Goal: Use online tool/utility: Utilize a website feature to perform a specific function

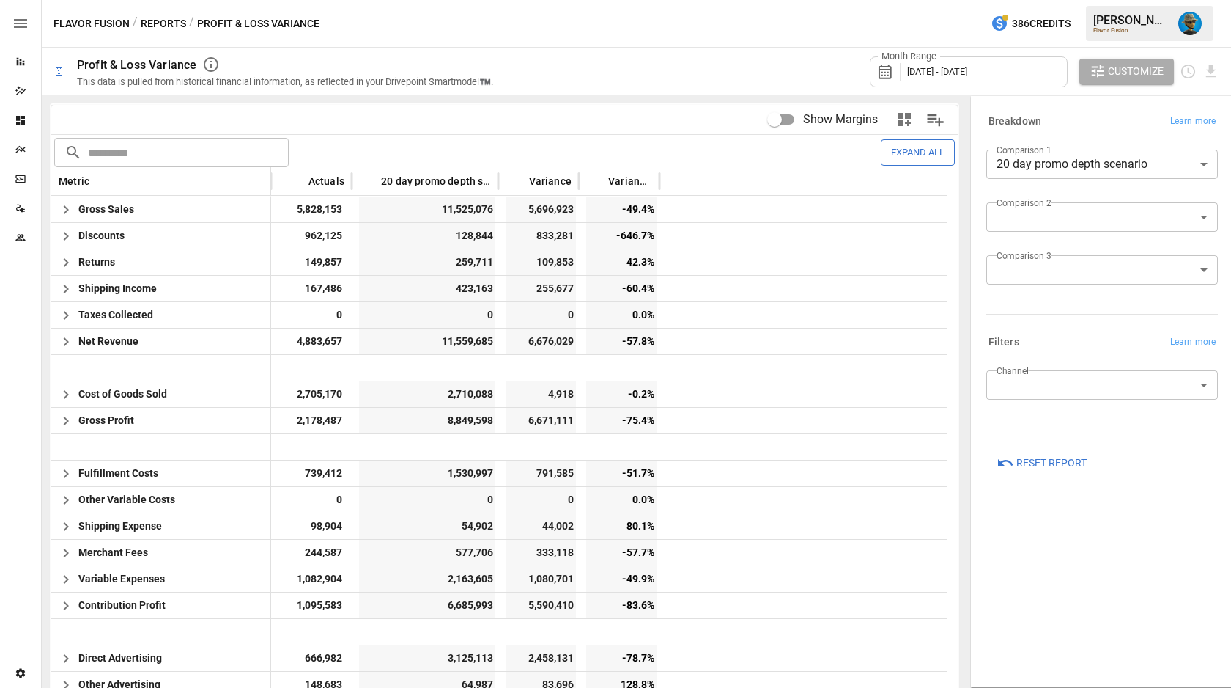
click at [890, 150] on button "Expand All" at bounding box center [918, 152] width 74 height 26
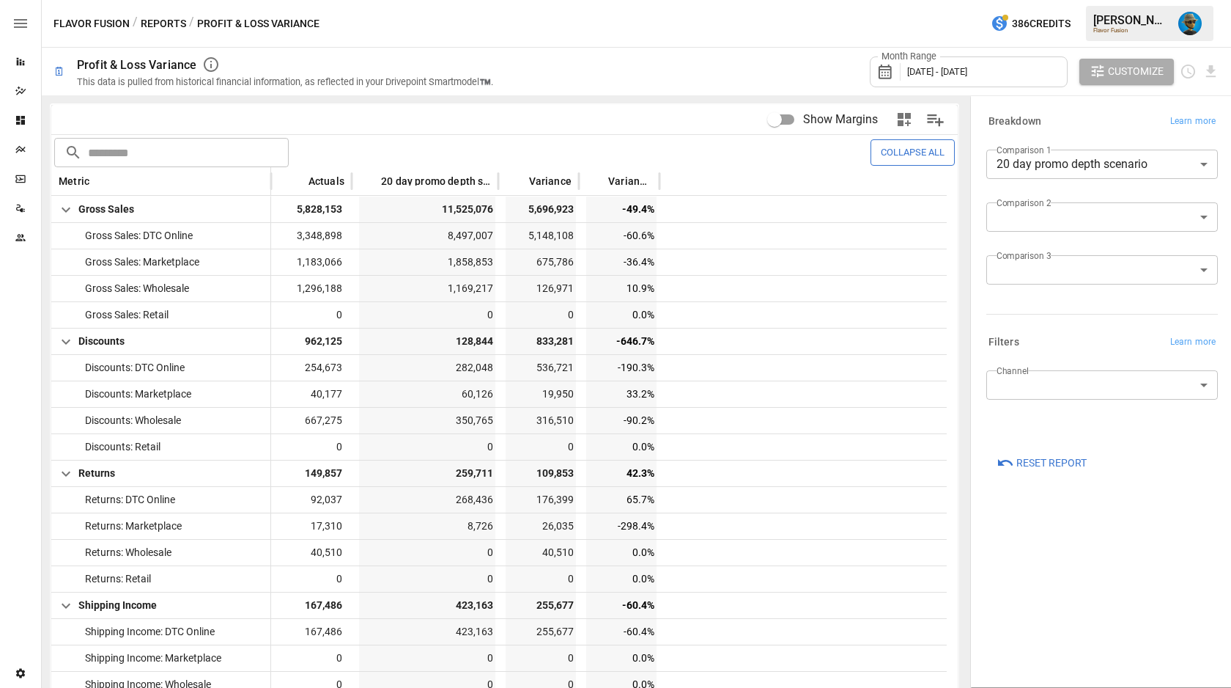
click at [890, 150] on button "Collapse All" at bounding box center [913, 152] width 84 height 26
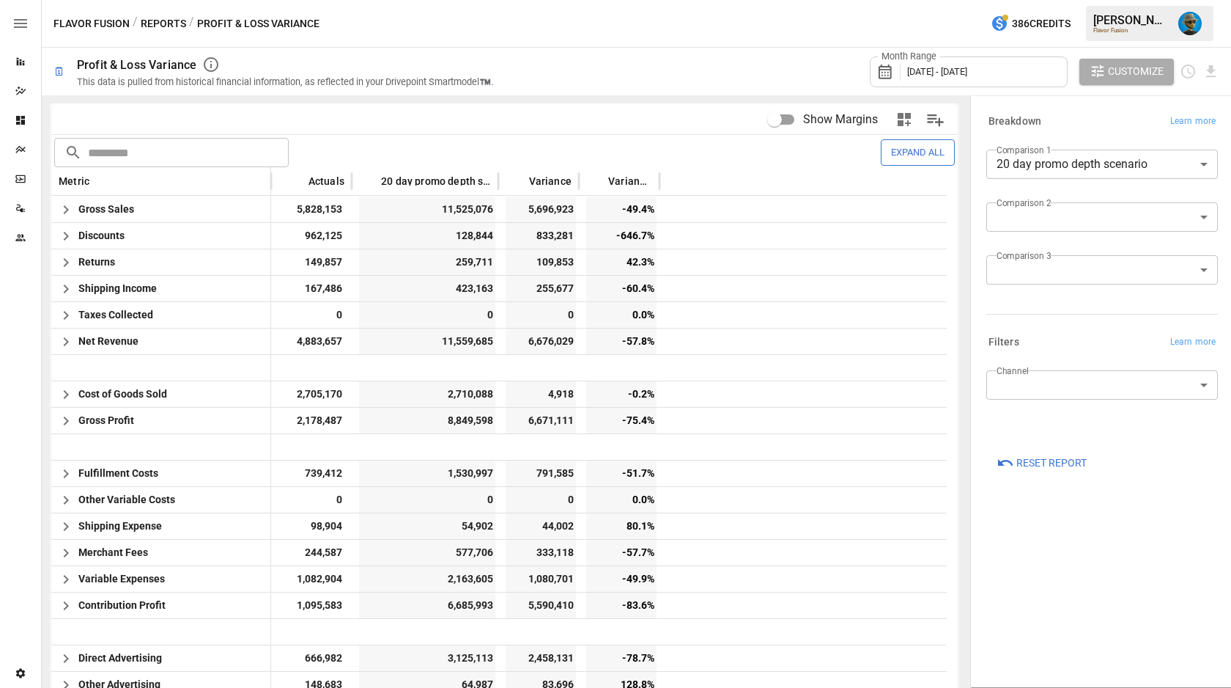
click at [890, 150] on button "Expand All" at bounding box center [918, 152] width 74 height 26
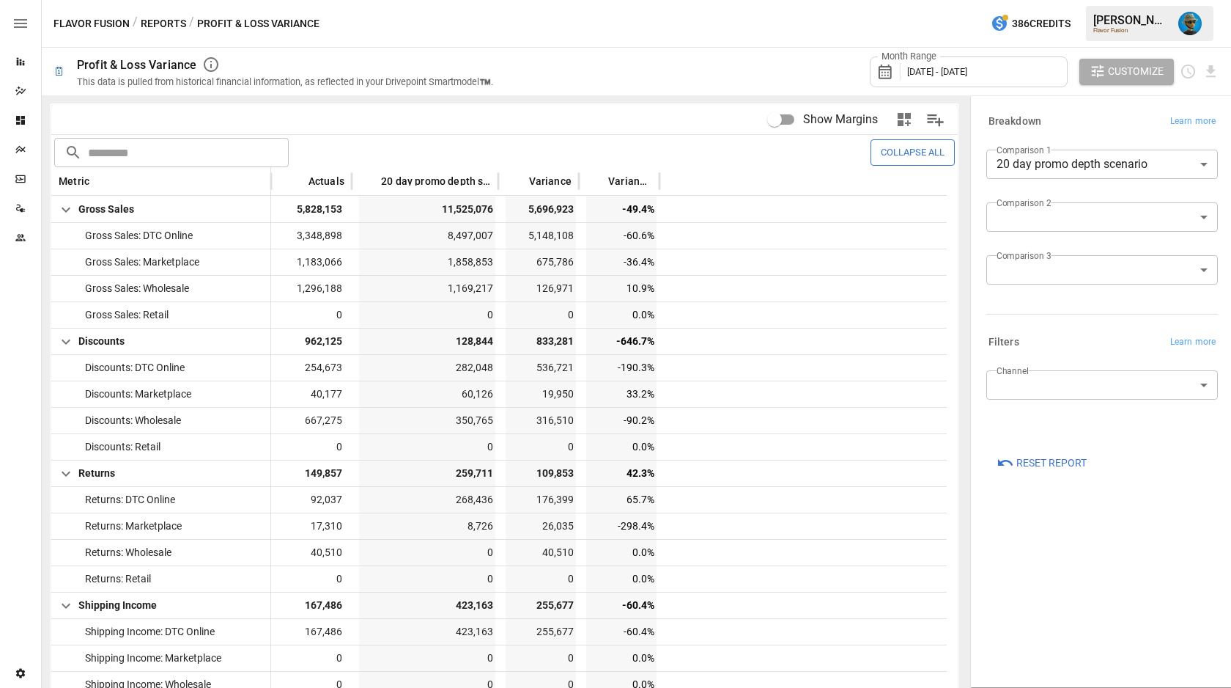
click at [890, 150] on button "Collapse All" at bounding box center [913, 152] width 84 height 26
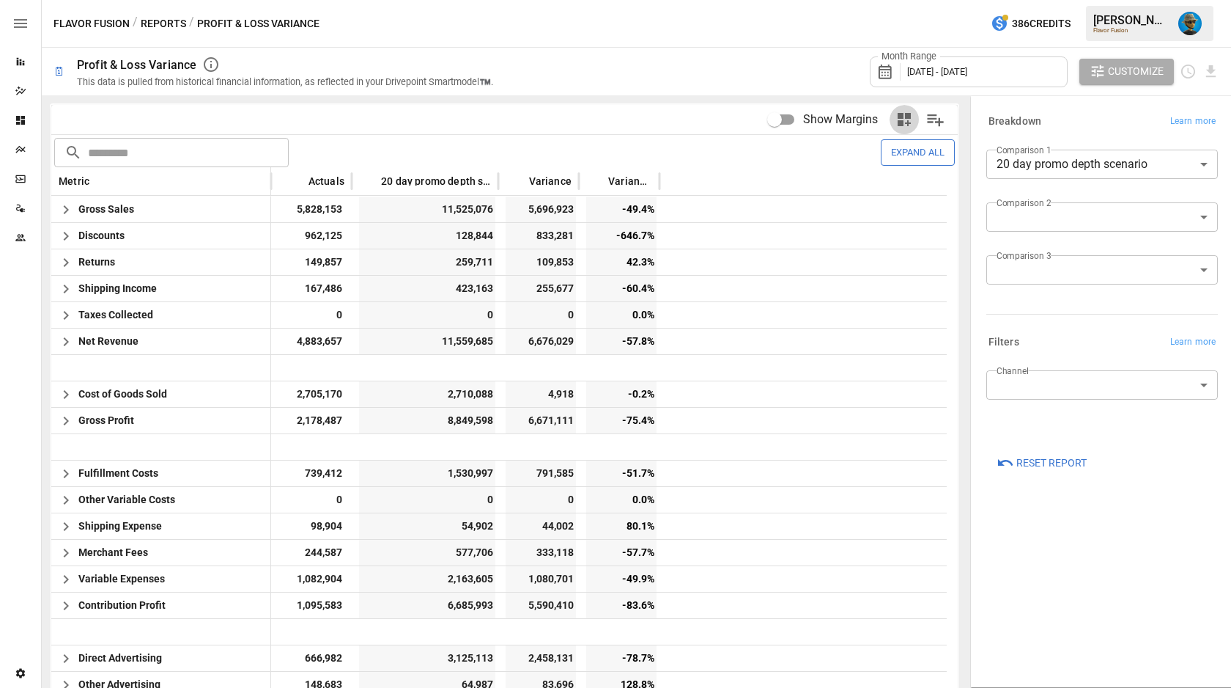
click at [899, 120] on icon "button" at bounding box center [905, 120] width 18 height 18
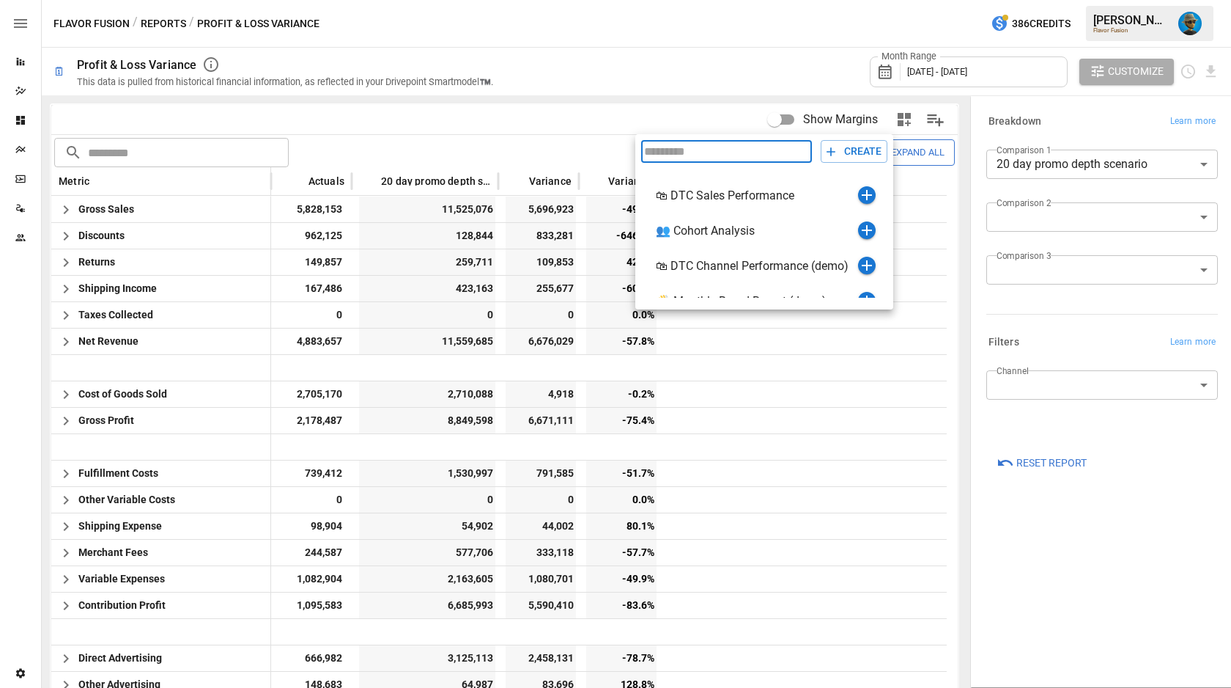
click at [702, 124] on div at bounding box center [615, 344] width 1231 height 688
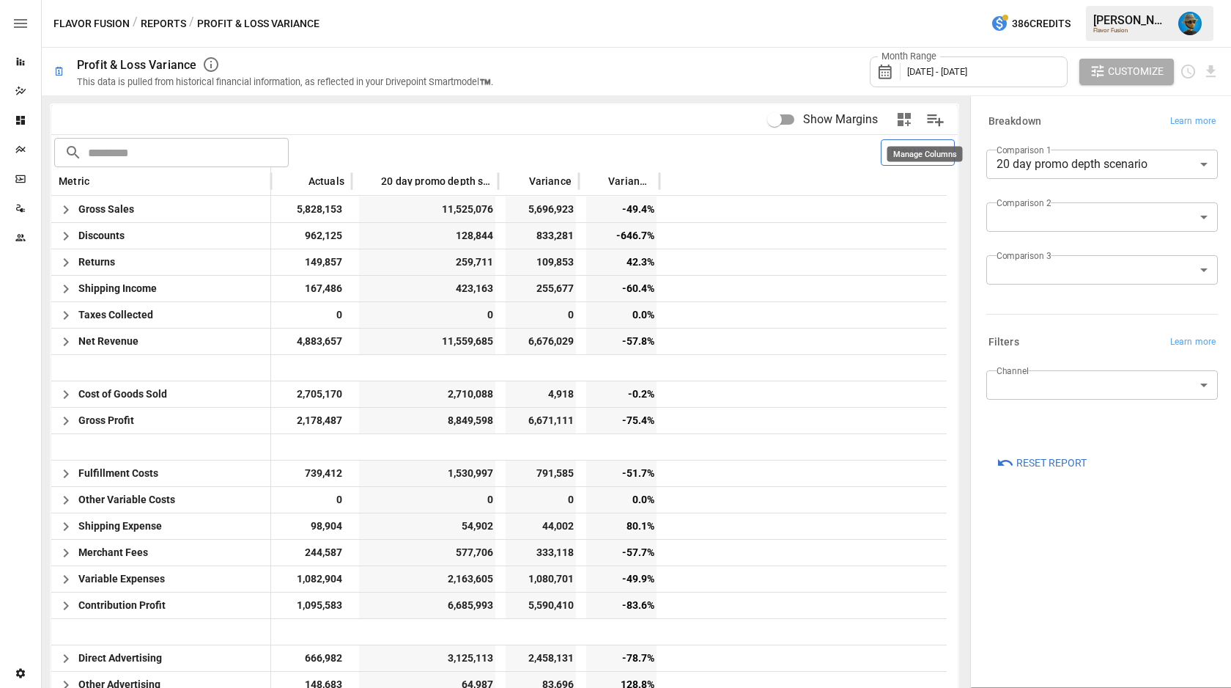
click at [930, 119] on icon "Manage Columns" at bounding box center [935, 119] width 21 height 21
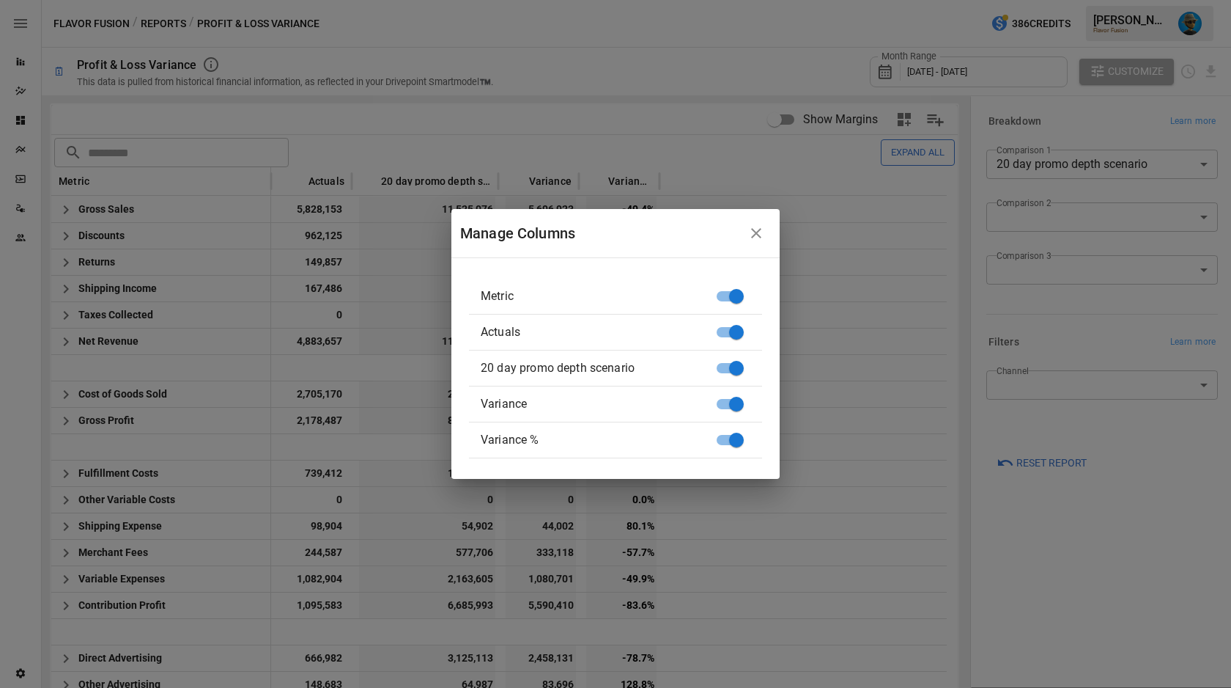
click at [753, 235] on icon "button" at bounding box center [756, 233] width 10 height 10
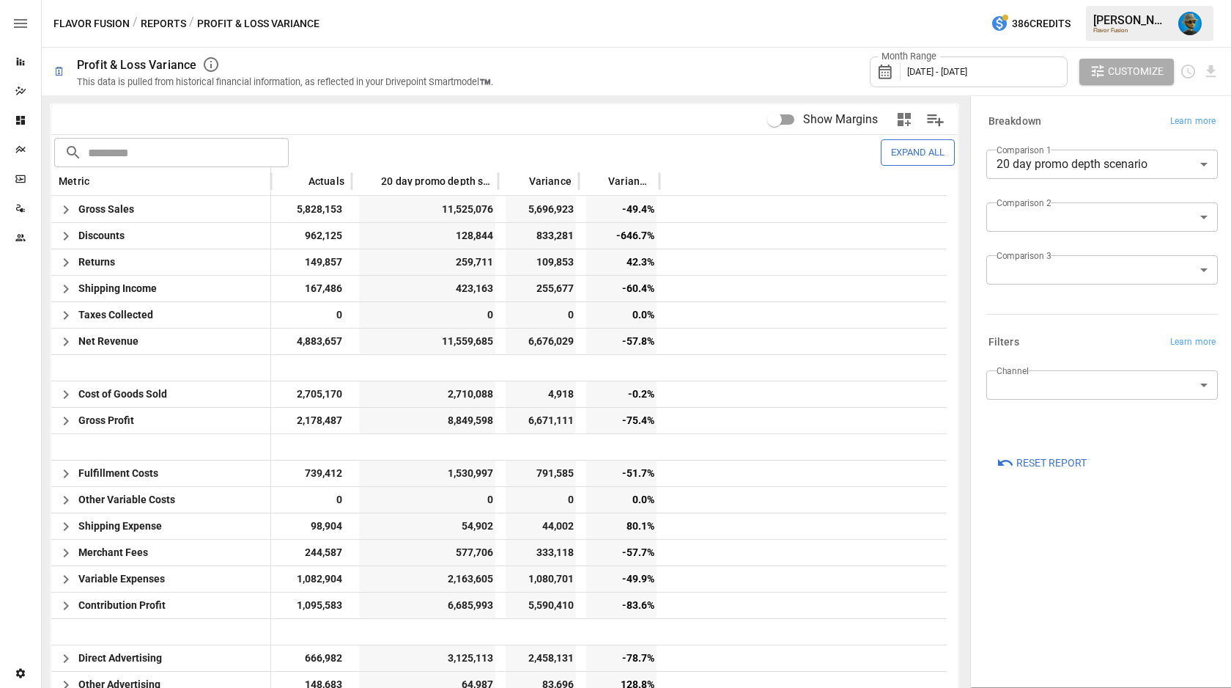
click at [926, 117] on icon "Manage Columns" at bounding box center [935, 119] width 21 height 21
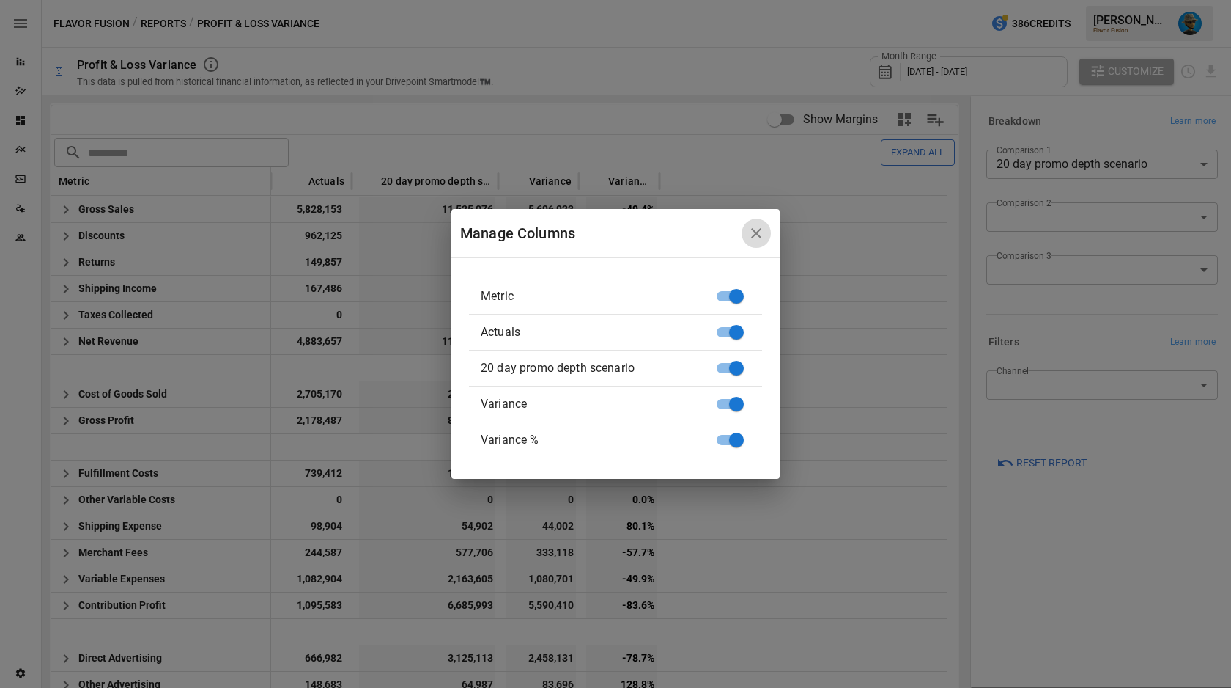
click at [757, 229] on icon "button" at bounding box center [757, 233] width 18 height 18
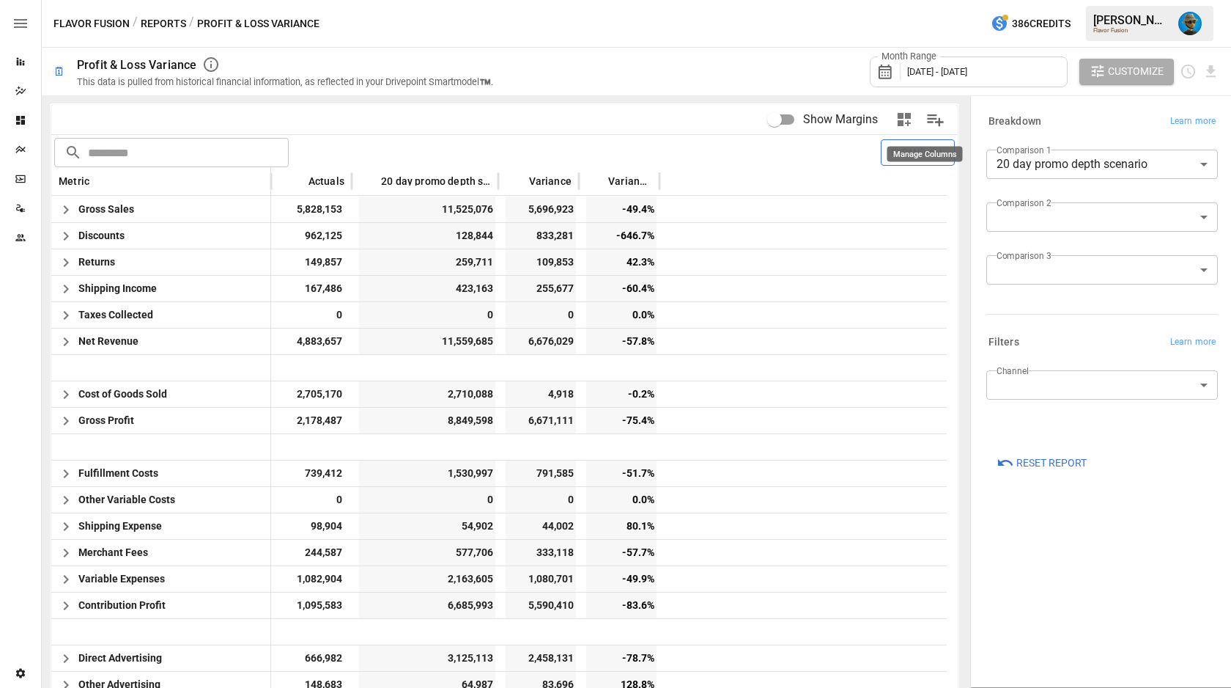
click at [928, 121] on icon "Manage Columns" at bounding box center [936, 120] width 17 height 12
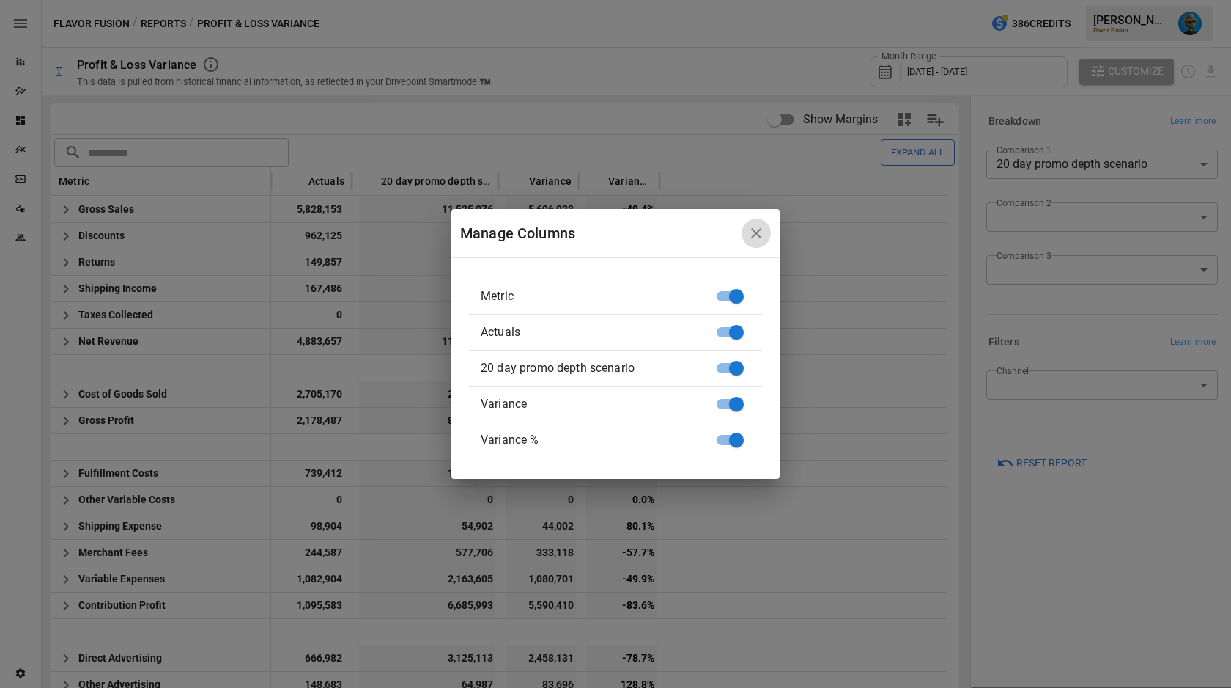
click at [757, 229] on icon "button" at bounding box center [757, 233] width 18 height 18
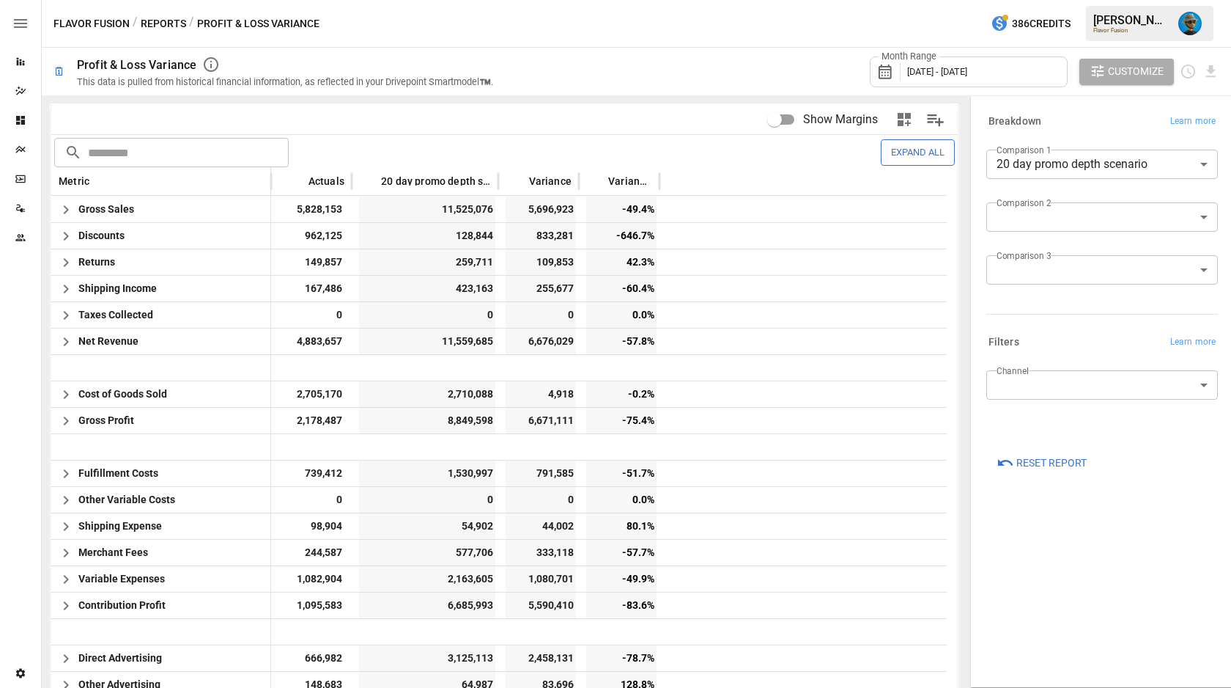
click at [890, 116] on button "button" at bounding box center [904, 119] width 29 height 29
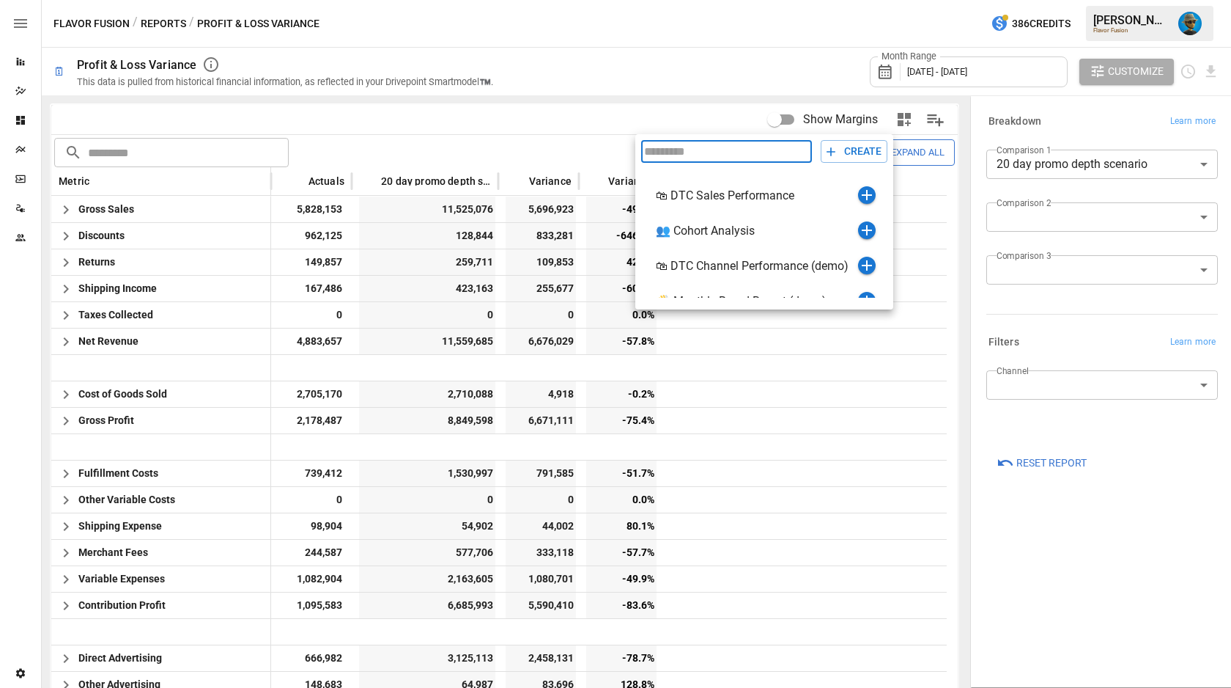
click at [893, 117] on div at bounding box center [615, 344] width 1231 height 688
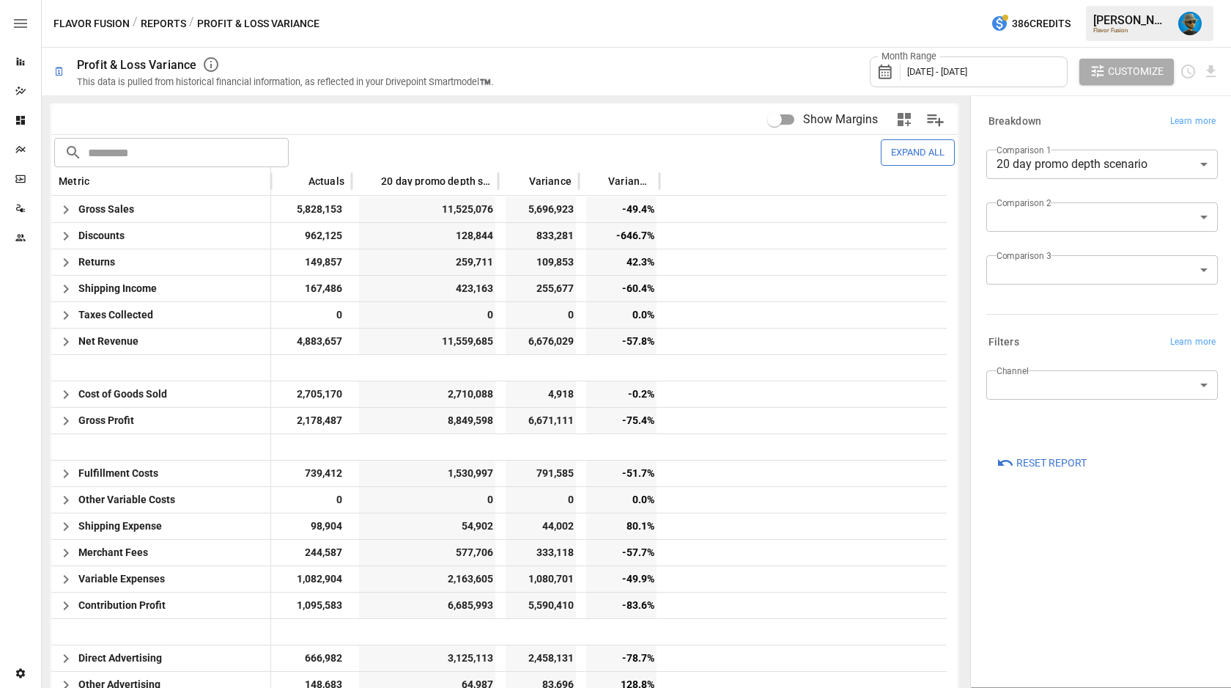
click at [898, 125] on icon "button" at bounding box center [904, 119] width 13 height 13
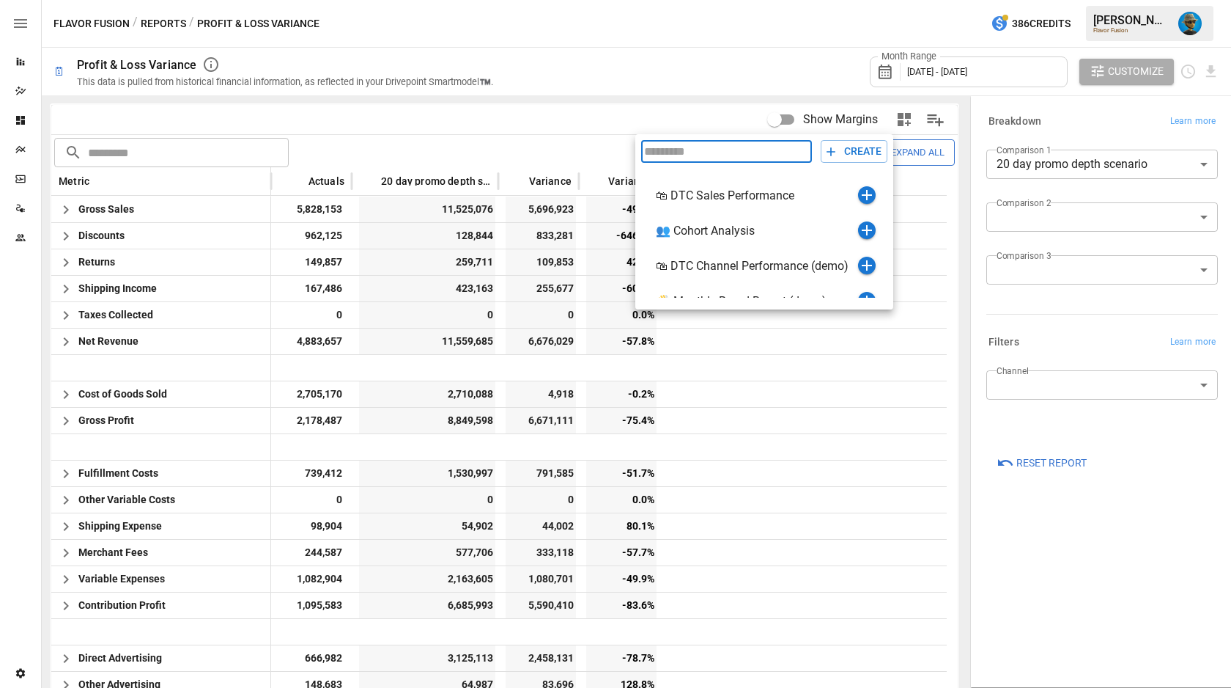
click at [889, 125] on div at bounding box center [615, 344] width 1231 height 688
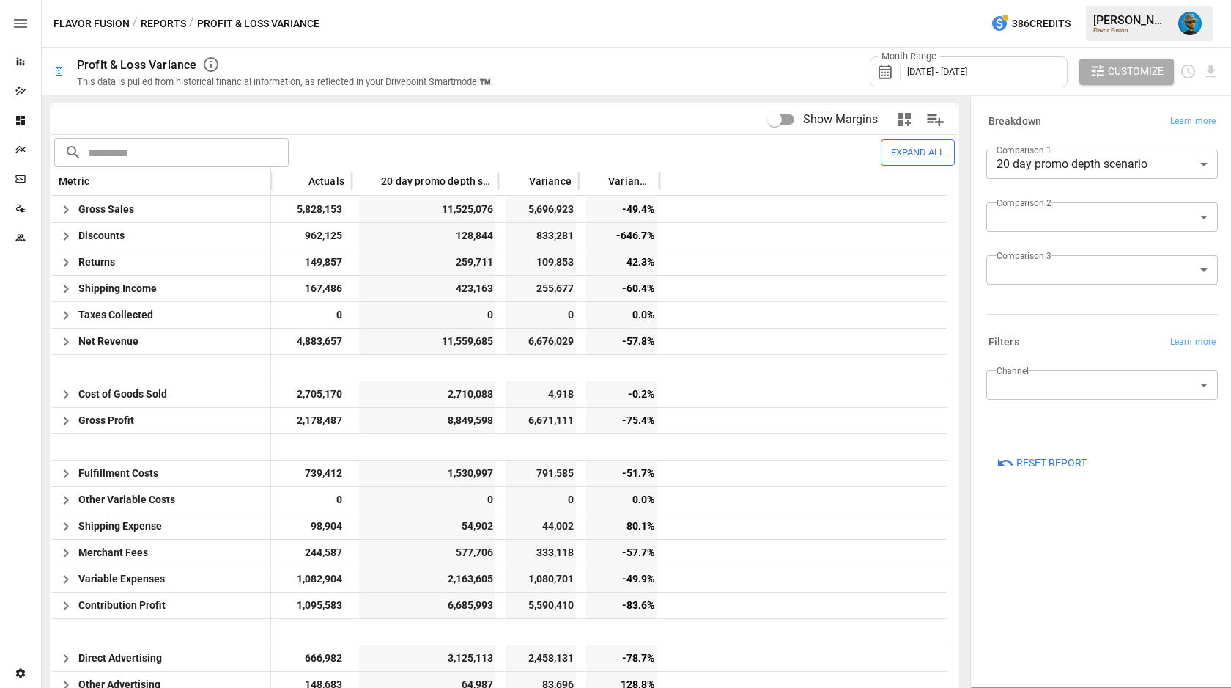
click at [898, 125] on icon "button" at bounding box center [904, 119] width 13 height 13
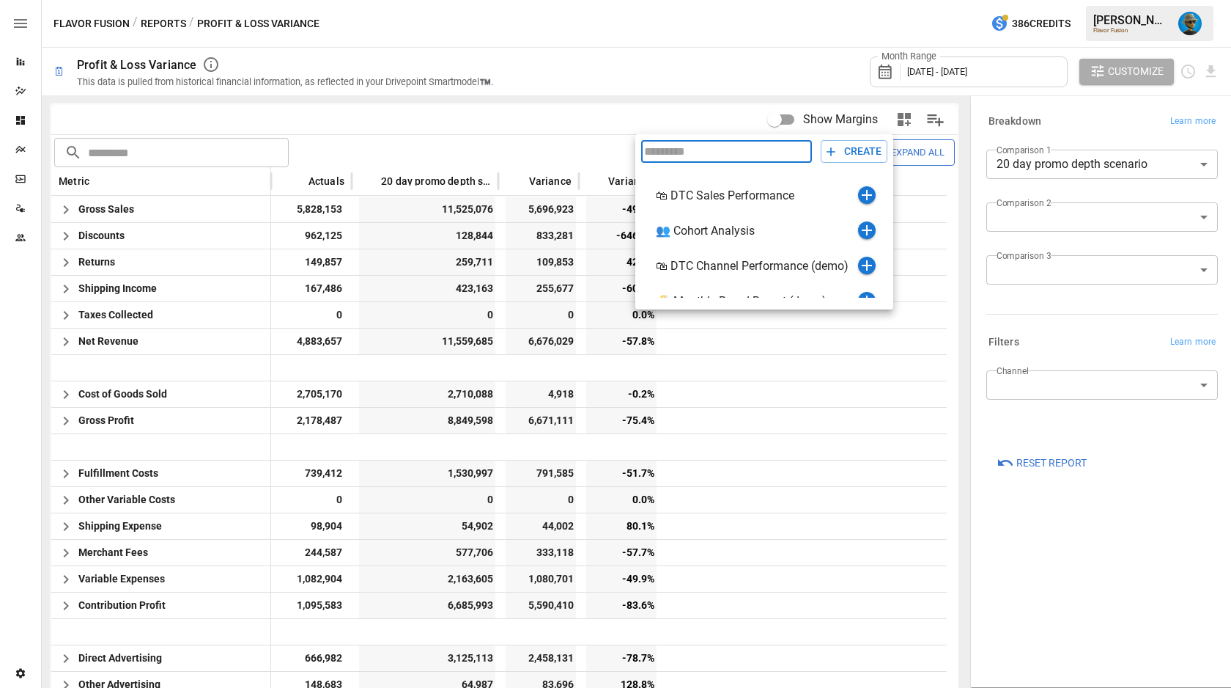
click at [889, 125] on div at bounding box center [615, 344] width 1231 height 688
